Goal: Information Seeking & Learning: Check status

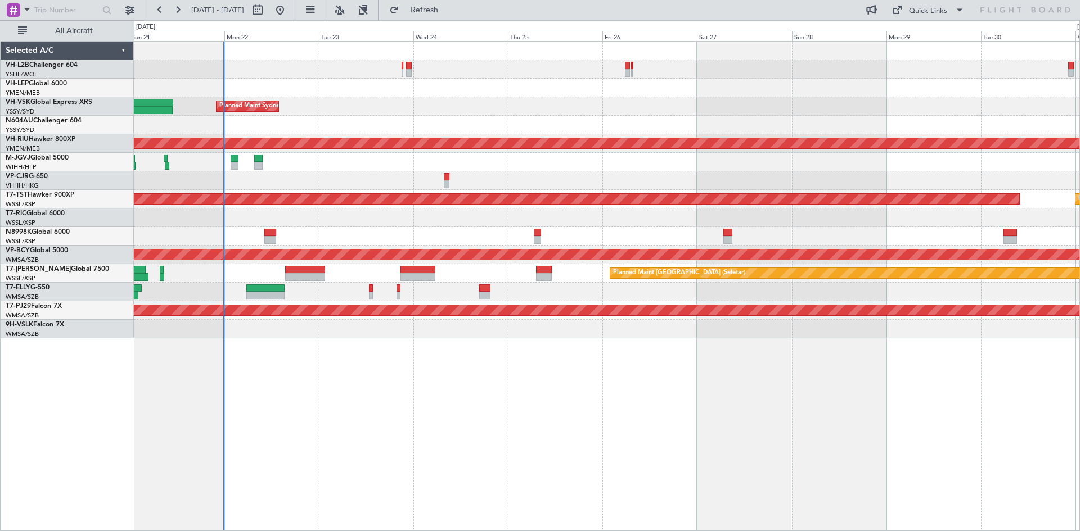
click at [458, 397] on div "Unplanned Maint [GEOGRAPHIC_DATA] ([GEOGRAPHIC_DATA]) Planned Maint Sydney ([PE…" at bounding box center [607, 286] width 946 height 490
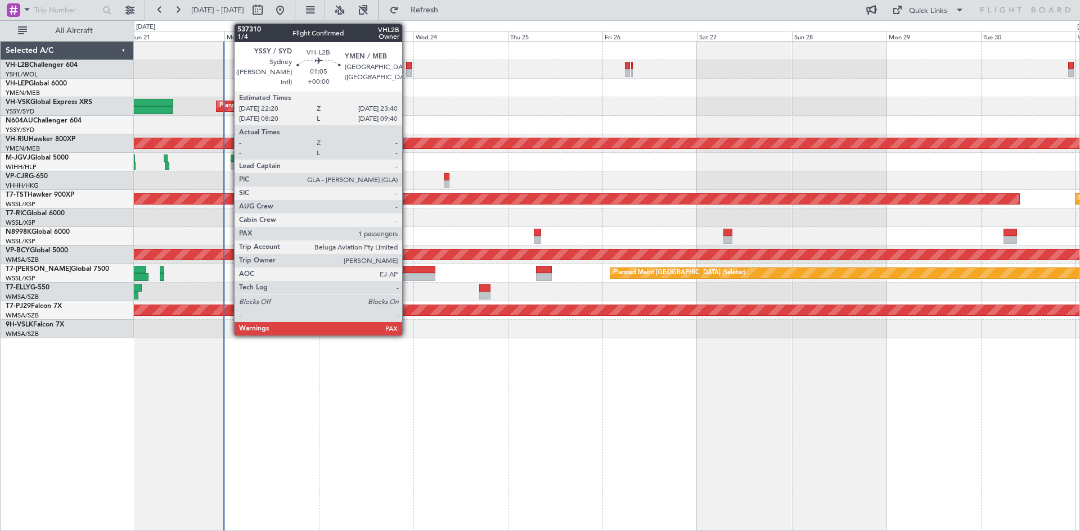
click at [407, 75] on div at bounding box center [409, 73] width 6 height 8
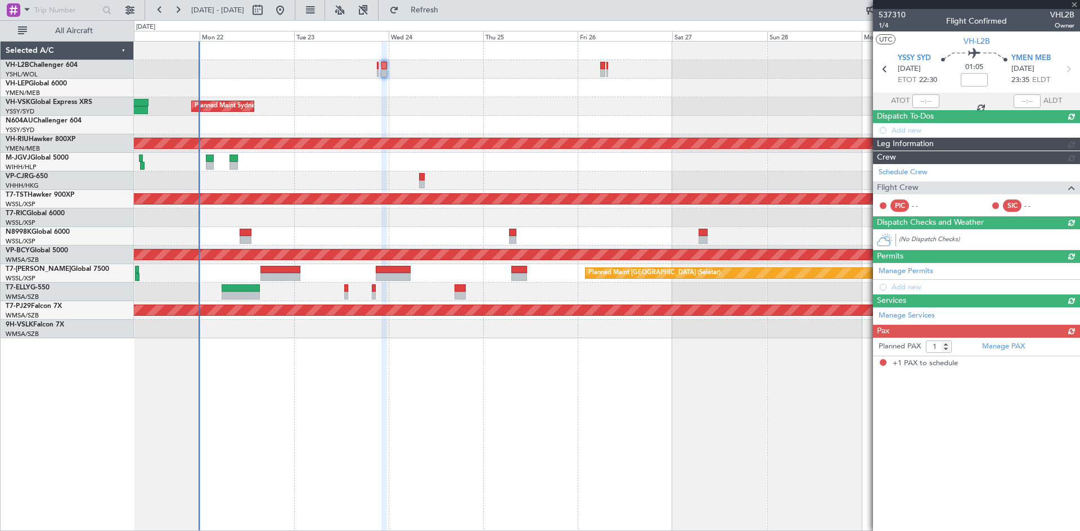
click at [447, 89] on div "Unplanned Maint [GEOGRAPHIC_DATA] ([GEOGRAPHIC_DATA]) Planned Maint Sydney ([PE…" at bounding box center [606, 190] width 945 height 297
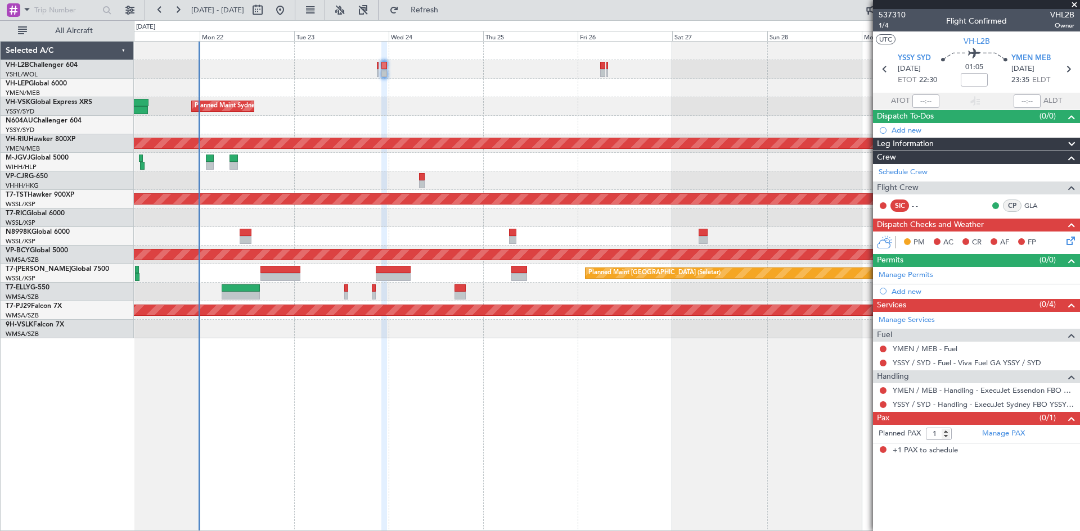
click at [560, 66] on div "Unplanned Maint [GEOGRAPHIC_DATA] ([GEOGRAPHIC_DATA])" at bounding box center [606, 69] width 945 height 19
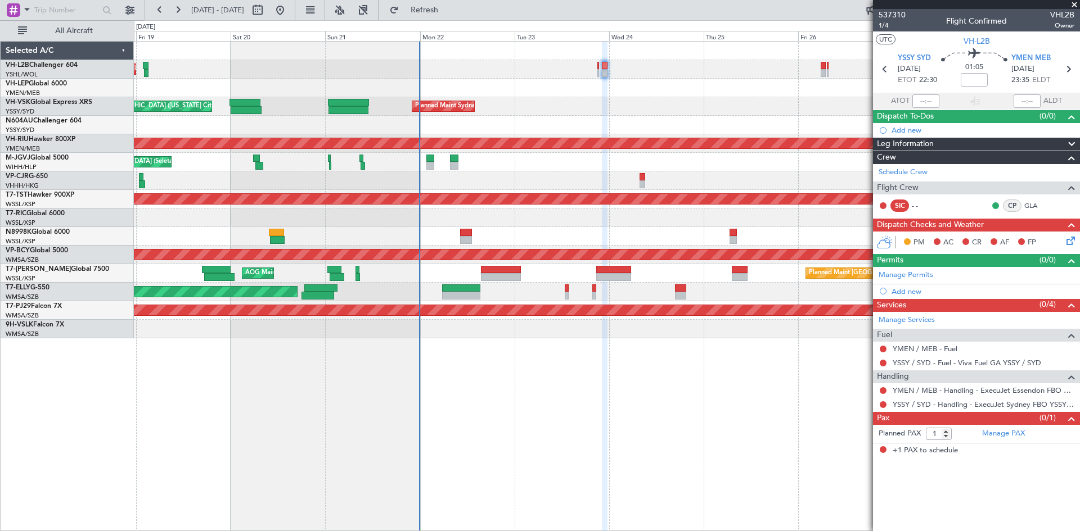
click at [775, 428] on div "Unplanned Maint [GEOGRAPHIC_DATA] ([GEOGRAPHIC_DATA]) Planned Maint Sydney ([PE…" at bounding box center [607, 286] width 946 height 490
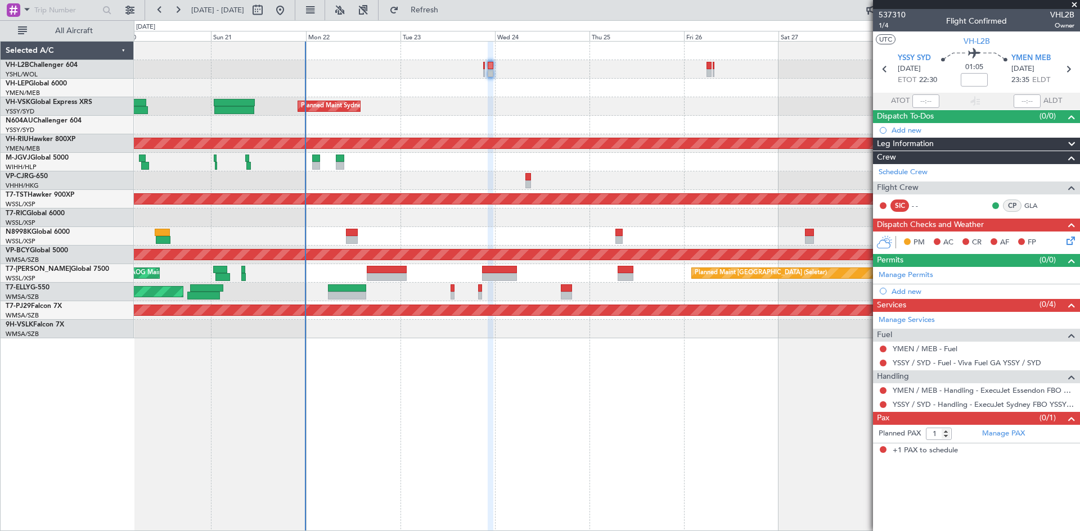
click at [575, 162] on div "Unplanned Maint [GEOGRAPHIC_DATA] ([GEOGRAPHIC_DATA]) Planned Maint Sydney ([PE…" at bounding box center [606, 190] width 945 height 297
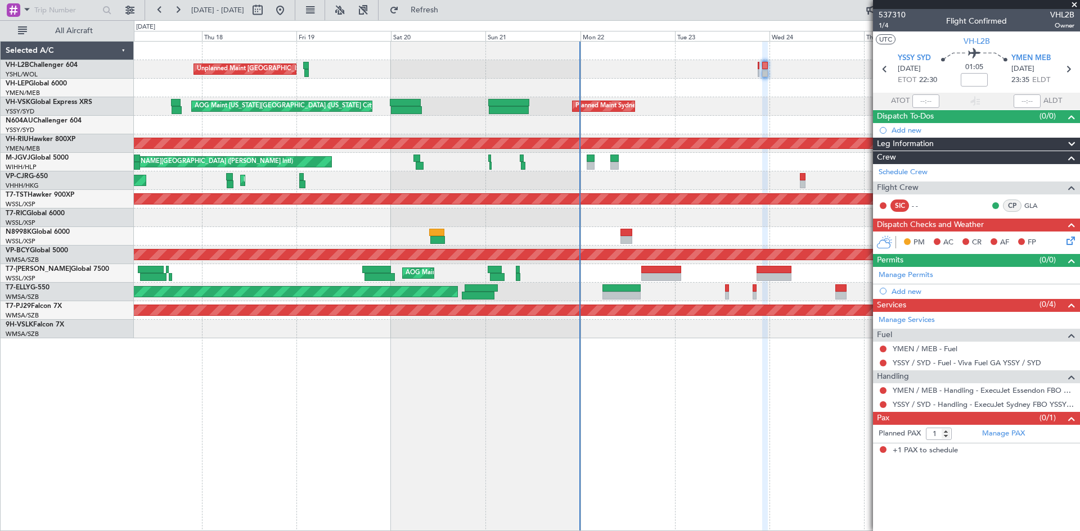
click at [536, 355] on div "Unplanned Maint [GEOGRAPHIC_DATA] ([GEOGRAPHIC_DATA]) Planned Maint Sydney ([PE…" at bounding box center [607, 286] width 946 height 490
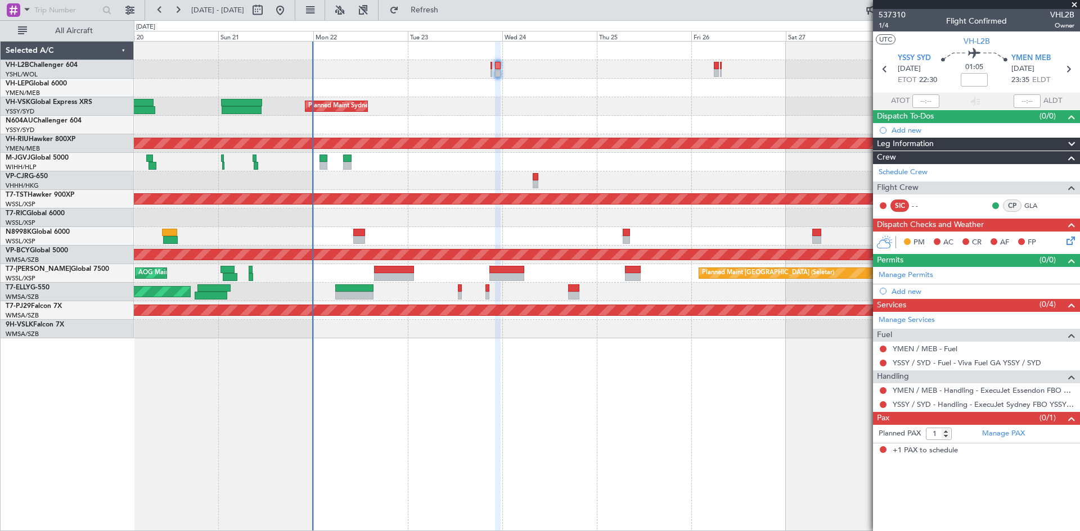
click at [468, 362] on div "Unplanned Maint [GEOGRAPHIC_DATA] ([GEOGRAPHIC_DATA]) Planned Maint Sydney ([PE…" at bounding box center [607, 286] width 946 height 490
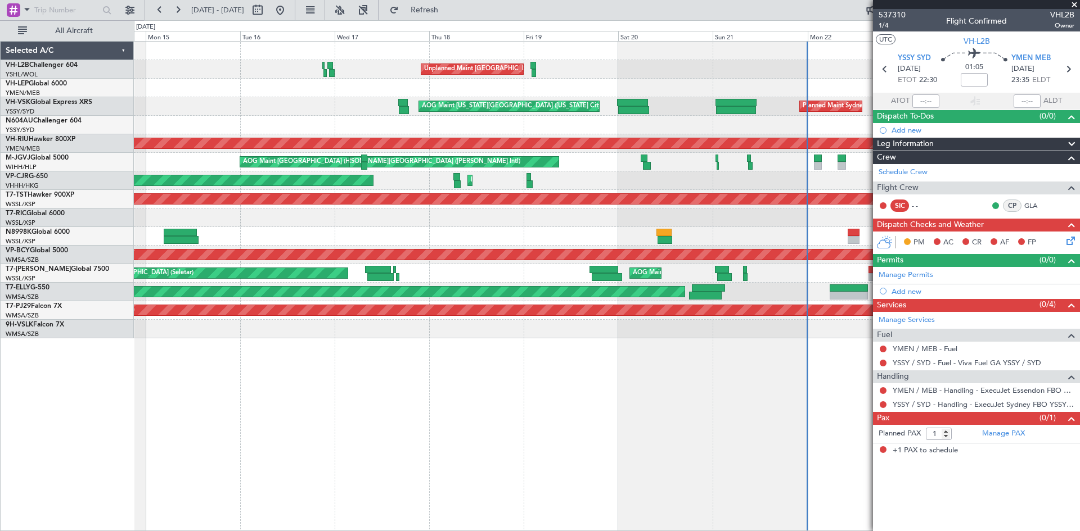
click at [717, 348] on div "Unplanned Maint [GEOGRAPHIC_DATA] ([GEOGRAPHIC_DATA]) Planned Maint Sydney ([PE…" at bounding box center [607, 286] width 946 height 490
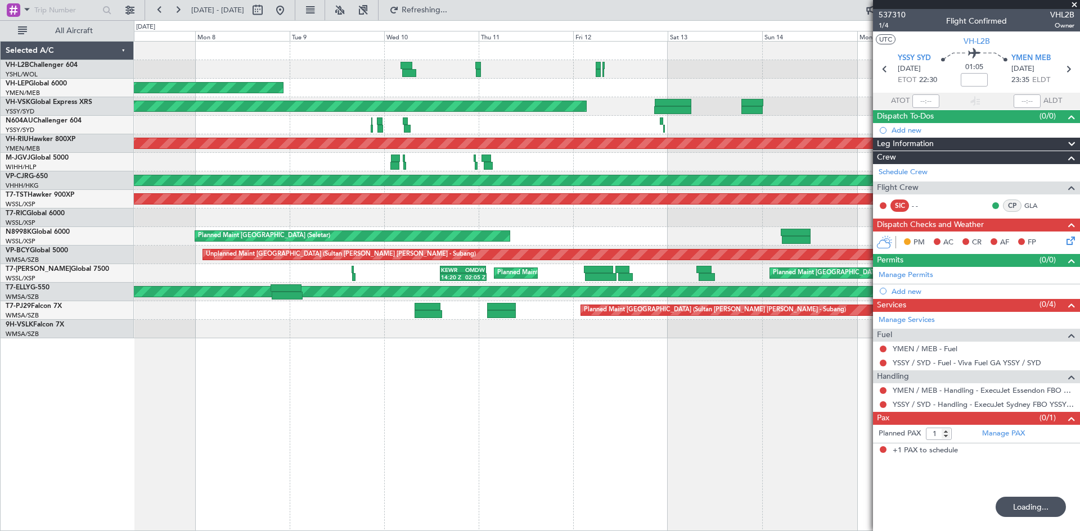
click at [919, 376] on fb-app "[DATE] - [DATE] Refreshing... Quick Links All Aircraft Unplanned Maint [GEOGRAP…" at bounding box center [540, 269] width 1080 height 523
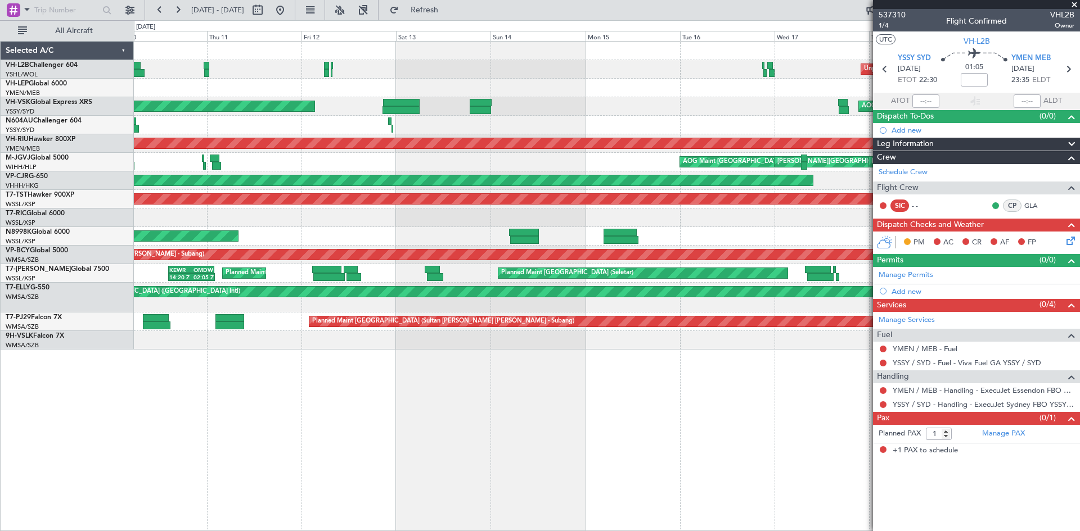
click at [255, 391] on div "Unplanned Maint [GEOGRAPHIC_DATA] ([GEOGRAPHIC_DATA]) Unplanned Maint Wichita (…" at bounding box center [607, 286] width 946 height 490
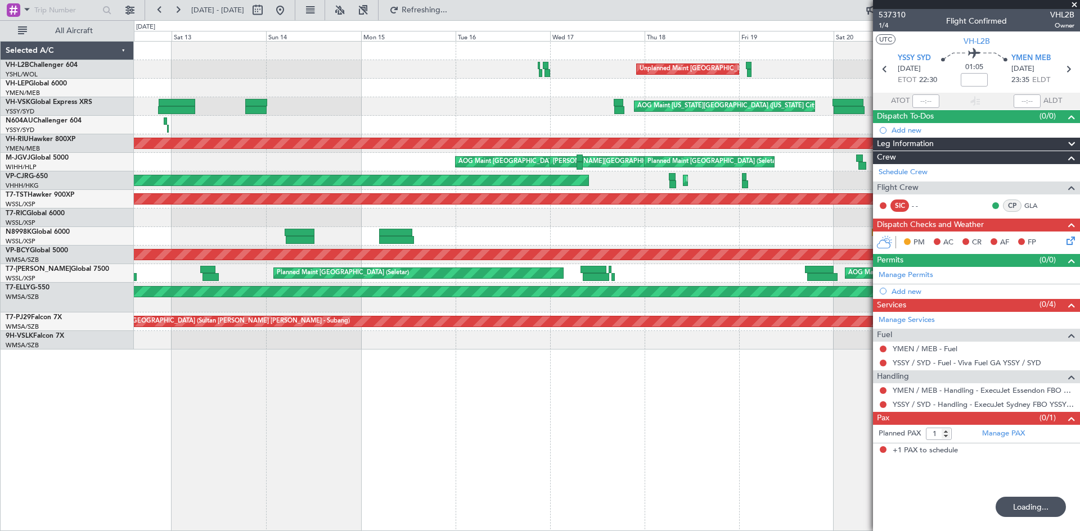
click at [398, 390] on div "Unplanned Maint [GEOGRAPHIC_DATA] ([GEOGRAPHIC_DATA]) AOG Maint [US_STATE][GEOG…" at bounding box center [607, 286] width 946 height 490
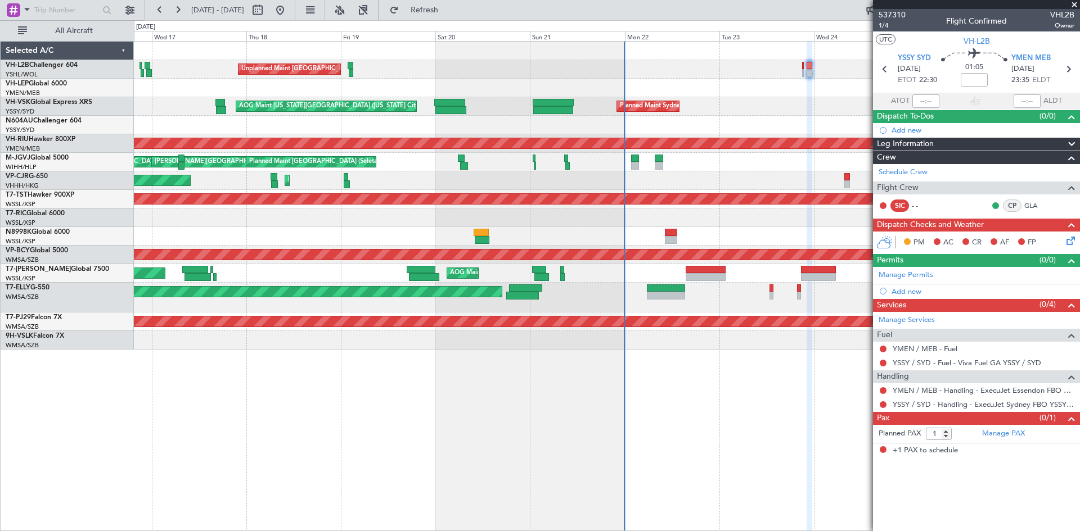
click at [301, 136] on div "Unplanned Maint [GEOGRAPHIC_DATA] ([GEOGRAPHIC_DATA]) AOG Maint [US_STATE][GEOG…" at bounding box center [606, 196] width 945 height 308
